Goal: Task Accomplishment & Management: Understand process/instructions

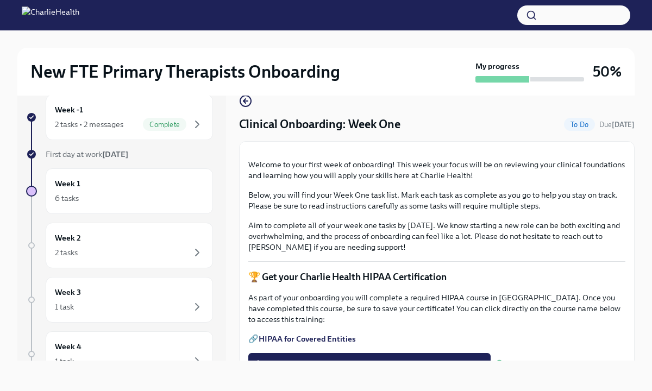
scroll to position [1434, 0]
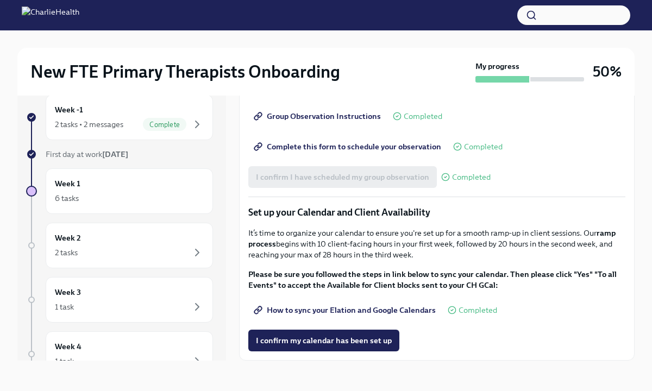
click at [308, 305] on span "How to sync your Elation and Google Calendars" at bounding box center [346, 310] width 180 height 11
click at [291, 340] on span "I confirm my calendar has been set up" at bounding box center [324, 340] width 136 height 11
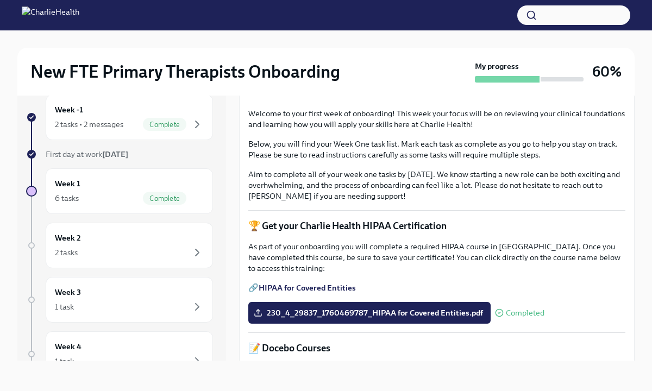
scroll to position [0, 0]
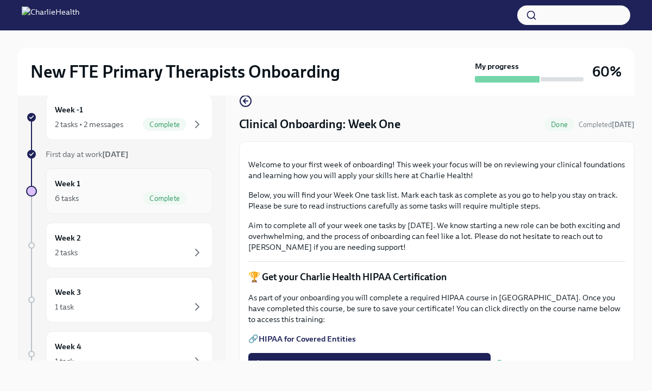
click at [138, 207] on div "Week 1 6 tasks Complete" at bounding box center [129, 191] width 167 height 46
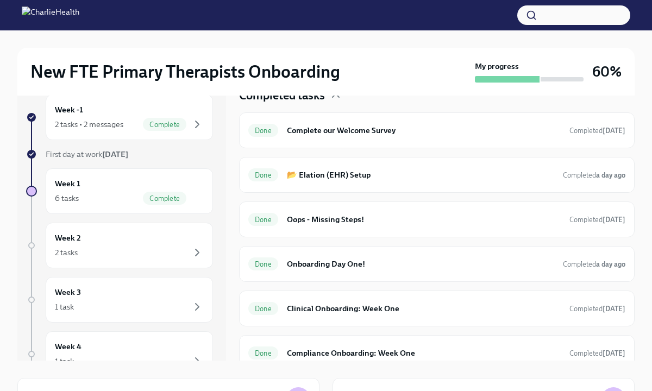
scroll to position [196, 0]
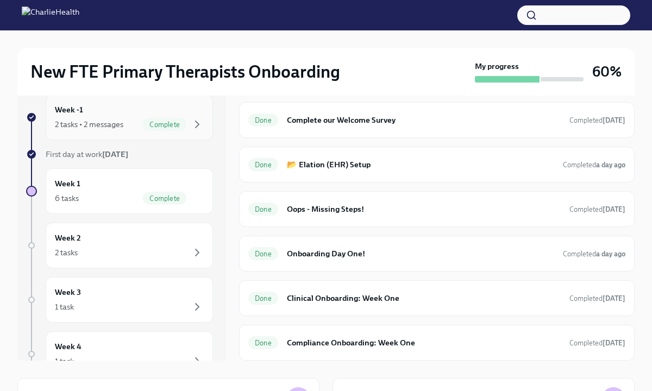
click at [117, 128] on div "2 tasks • 2 messages" at bounding box center [89, 124] width 68 height 11
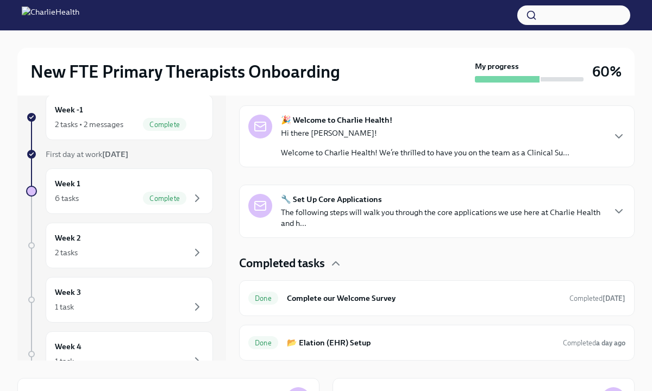
click at [354, 213] on p "The following steps will walk you through the core applications we use here at …" at bounding box center [442, 218] width 323 height 22
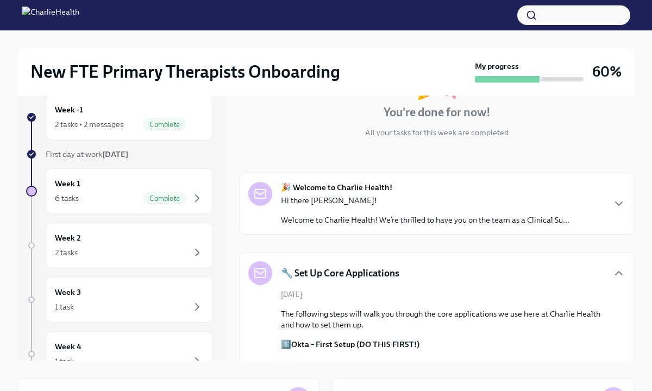
scroll to position [84, 0]
click at [358, 198] on p "Hi there [PERSON_NAME]!" at bounding box center [425, 199] width 289 height 11
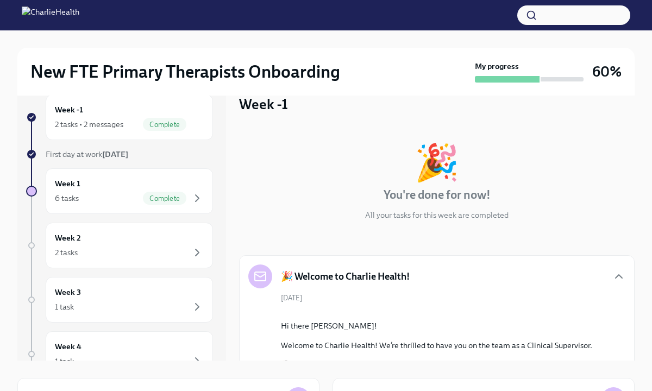
scroll to position [0, 0]
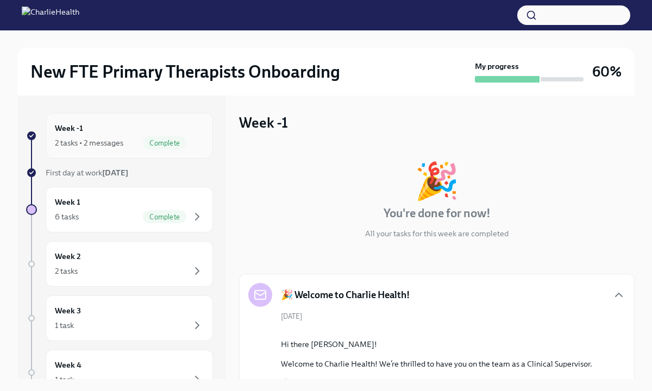
click at [124, 151] on div "Week -1 2 tasks • 2 messages Complete" at bounding box center [129, 136] width 167 height 46
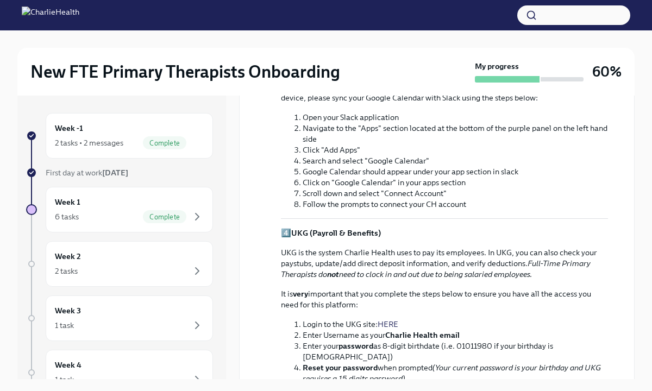
scroll to position [1401, 0]
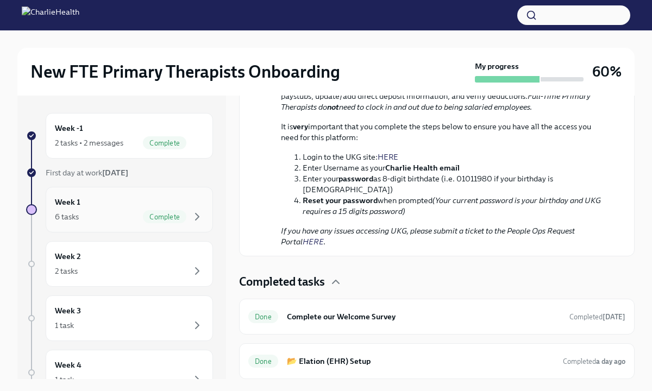
click at [116, 214] on div "6 tasks Complete" at bounding box center [129, 216] width 149 height 13
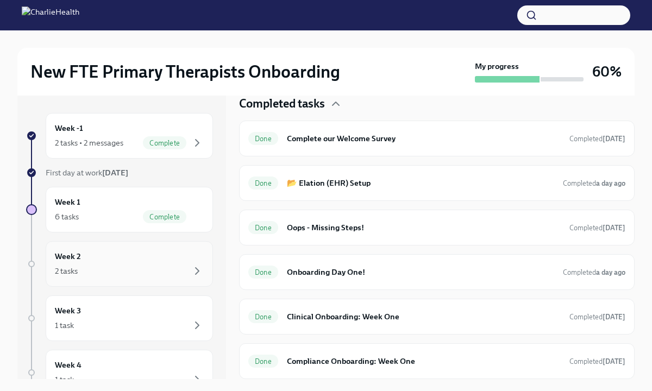
click at [108, 241] on div "Week 2 2 tasks" at bounding box center [129, 264] width 167 height 46
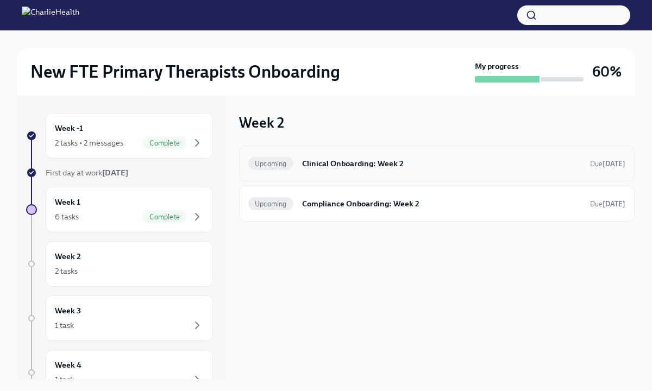
click at [372, 167] on h6 "Clinical Onboarding: Week 2" at bounding box center [441, 164] width 279 height 12
